Goal: Transaction & Acquisition: Purchase product/service

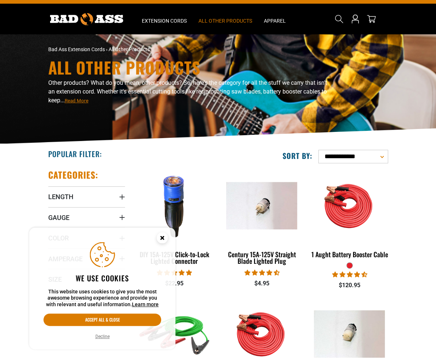
scroll to position [37, 0]
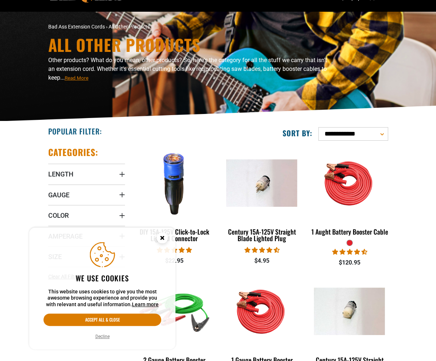
click at [165, 238] on circle "Cookie Consent" at bounding box center [162, 238] width 11 height 11
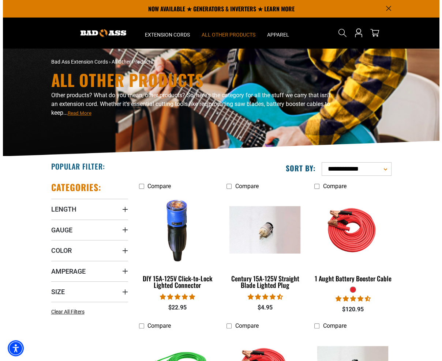
scroll to position [0, 0]
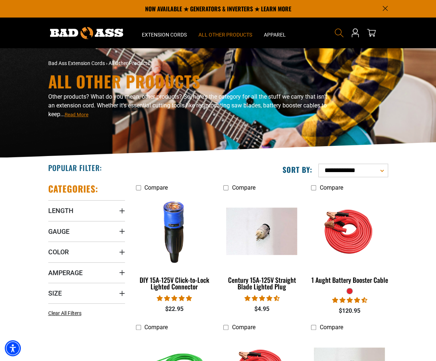
click at [344, 34] on icon "Search" at bounding box center [340, 33] width 10 height 10
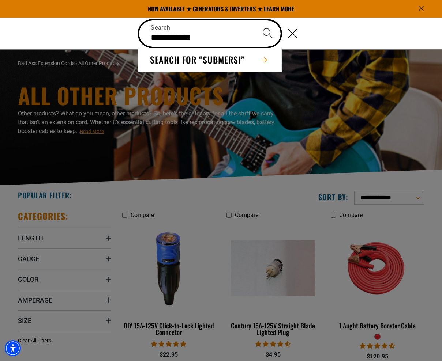
type input "**********"
click at [254, 20] on button "Search" at bounding box center [267, 33] width 26 height 26
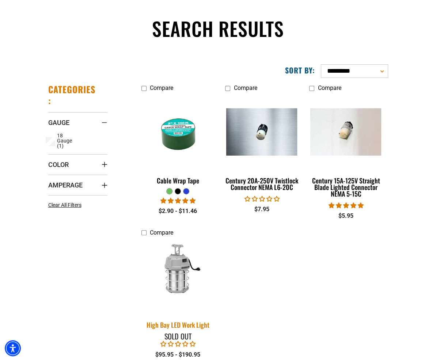
scroll to position [110, 0]
